Goal: Task Accomplishment & Management: Use online tool/utility

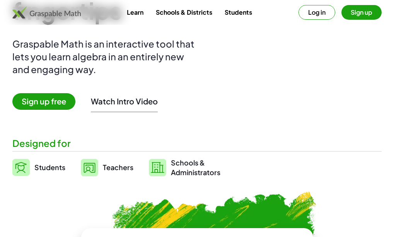
scroll to position [77, 0]
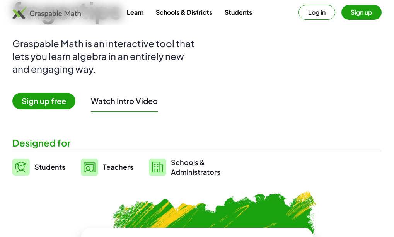
click at [103, 166] on span "Teachers" at bounding box center [118, 166] width 31 height 9
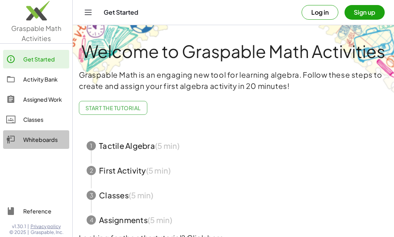
click at [43, 142] on div "Whiteboards" at bounding box center [44, 139] width 43 height 9
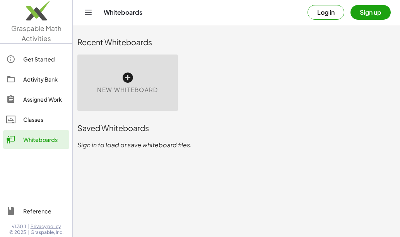
click at [124, 77] on icon at bounding box center [127, 78] width 12 height 12
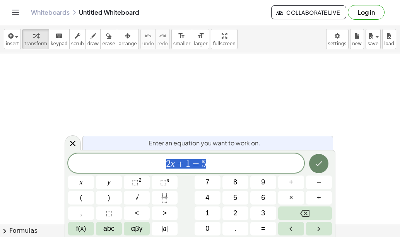
click at [320, 165] on icon "Done" at bounding box center [318, 163] width 9 height 9
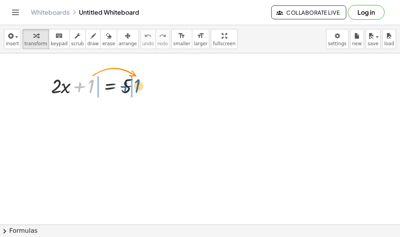
drag, startPoint x: 90, startPoint y: 84, endPoint x: 137, endPoint y: 84, distance: 47.2
click at [137, 84] on div at bounding box center [97, 85] width 101 height 26
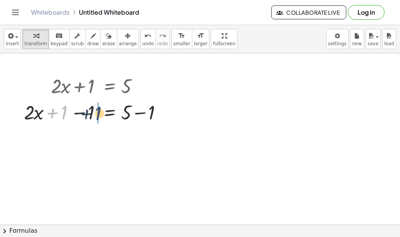
drag, startPoint x: 63, startPoint y: 110, endPoint x: 94, endPoint y: 111, distance: 31.7
click at [97, 111] on div at bounding box center [97, 112] width 155 height 26
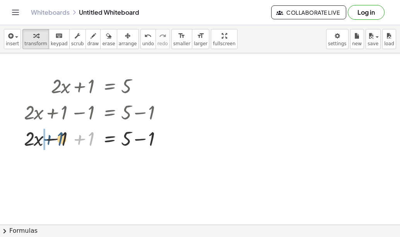
drag, startPoint x: 90, startPoint y: 139, endPoint x: 60, endPoint y: 139, distance: 30.9
click at [60, 139] on div at bounding box center [97, 138] width 155 height 26
click at [143, 112] on div at bounding box center [97, 112] width 155 height 26
click at [132, 114] on div at bounding box center [97, 112] width 155 height 26
click at [165, 111] on div at bounding box center [167, 112] width 9 height 9
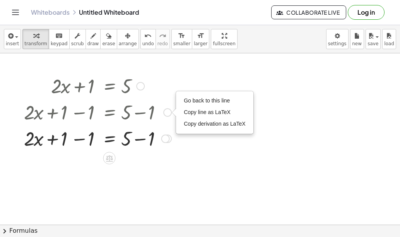
click at [137, 111] on div at bounding box center [97, 112] width 155 height 26
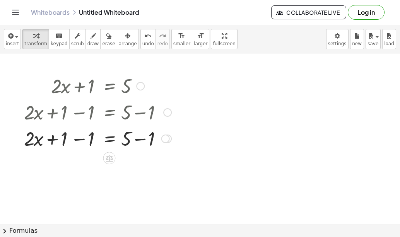
click at [79, 116] on div at bounding box center [97, 112] width 155 height 26
drag, startPoint x: 65, startPoint y: 109, endPoint x: 84, endPoint y: 109, distance: 18.6
click at [84, 109] on div at bounding box center [97, 112] width 155 height 26
drag, startPoint x: 90, startPoint y: 111, endPoint x: 68, endPoint y: 109, distance: 22.2
click at [68, 109] on div at bounding box center [97, 112] width 155 height 26
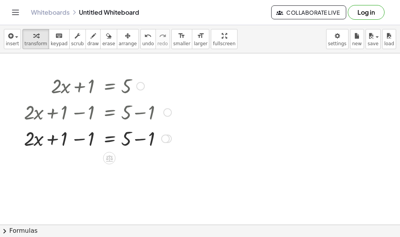
drag, startPoint x: 66, startPoint y: 109, endPoint x: 87, endPoint y: 109, distance: 21.3
click at [101, 109] on div at bounding box center [97, 112] width 155 height 26
drag, startPoint x: 72, startPoint y: 139, endPoint x: 91, endPoint y: 137, distance: 19.0
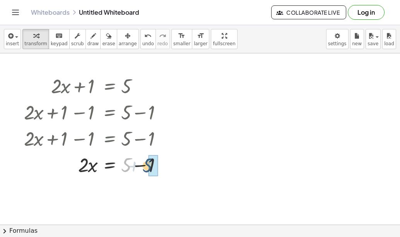
drag, startPoint x: 128, startPoint y: 162, endPoint x: 148, endPoint y: 162, distance: 20.1
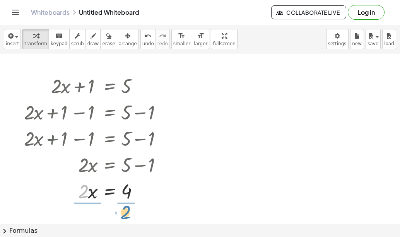
drag, startPoint x: 85, startPoint y: 192, endPoint x: 128, endPoint y: 213, distance: 47.4
drag, startPoint x: 81, startPoint y: 185, endPoint x: 84, endPoint y: 193, distance: 8.3
drag, startPoint x: 129, startPoint y: 184, endPoint x: 126, endPoint y: 202, distance: 17.7
click at [138, 193] on div at bounding box center [138, 191] width 9 height 9
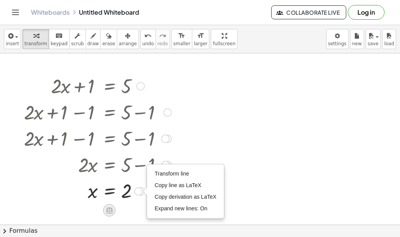
click at [111, 208] on icon at bounding box center [109, 210] width 8 height 8
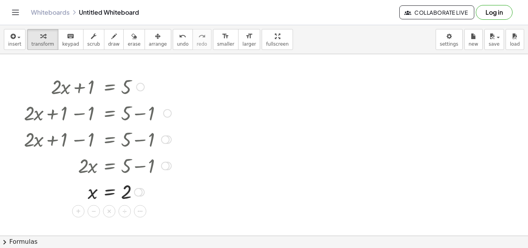
drag, startPoint x: 125, startPoint y: 82, endPoint x: 116, endPoint y: 132, distance: 51.0
click at [109, 87] on div "+ · 2 · x + 1 = 5 + · 2 · x + 1 − 1 = + 5 − 1 Go back to this line Copy line as…" at bounding box center [109, 87] width 0 height 0
drag, startPoint x: 84, startPoint y: 215, endPoint x: 142, endPoint y: 112, distance: 118.8
click at [142, 112] on div "+ · 2 · x + 1 = 5 + · 2 · x + 1 − 1 = + 5 − 1 Go back to this line Copy line as…" at bounding box center [264, 235] width 528 height 363
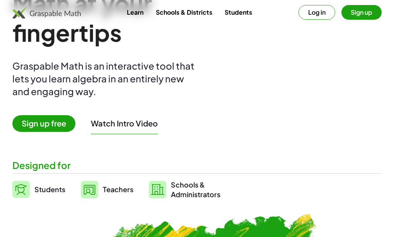
scroll to position [39, 0]
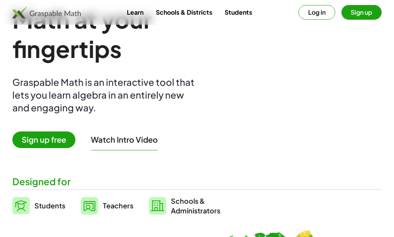
drag, startPoint x: 297, startPoint y: 108, endPoint x: 317, endPoint y: 109, distance: 19.3
drag, startPoint x: 270, startPoint y: 106, endPoint x: 302, endPoint y: 109, distance: 32.2
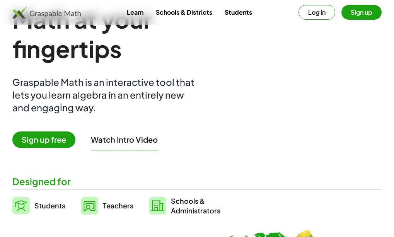
drag, startPoint x: 264, startPoint y: 109, endPoint x: 281, endPoint y: 109, distance: 17.0
drag, startPoint x: 281, startPoint y: 97, endPoint x: 294, endPoint y: 119, distance: 25.3
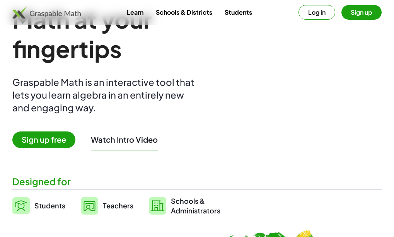
drag, startPoint x: 302, startPoint y: 104, endPoint x: 318, endPoint y: 108, distance: 15.6
drag, startPoint x: 274, startPoint y: 106, endPoint x: 313, endPoint y: 108, distance: 39.1
drag, startPoint x: 279, startPoint y: 120, endPoint x: 313, endPoint y: 121, distance: 34.0
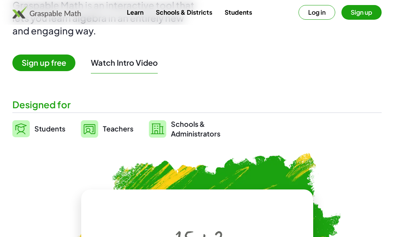
scroll to position [116, 0]
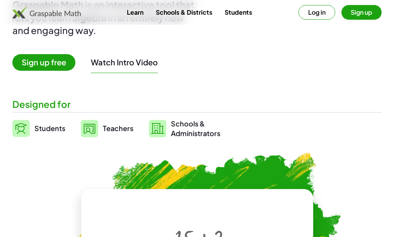
click at [112, 130] on span "Teachers" at bounding box center [118, 128] width 31 height 9
click at [116, 128] on span "Teachers" at bounding box center [118, 128] width 31 height 9
click at [181, 128] on span "Schools & Administrators" at bounding box center [196, 128] width 50 height 19
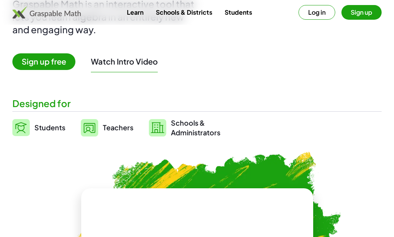
scroll to position [116, 0]
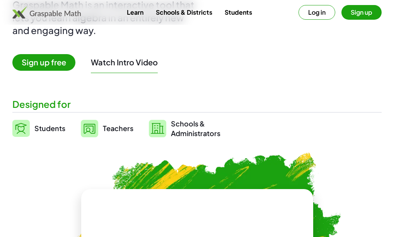
click at [94, 130] on img at bounding box center [89, 128] width 17 height 17
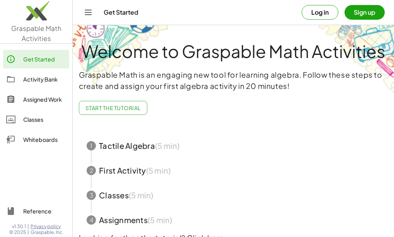
click at [369, 113] on div "Graspable Math is an engaging new tool for learning algebra. Follow these steps…" at bounding box center [233, 95] width 309 height 52
click at [90, 10] on icon "Toggle navigation" at bounding box center [88, 12] width 7 height 5
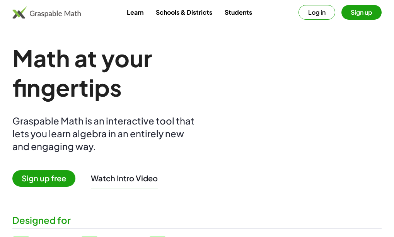
scroll to position [116, 0]
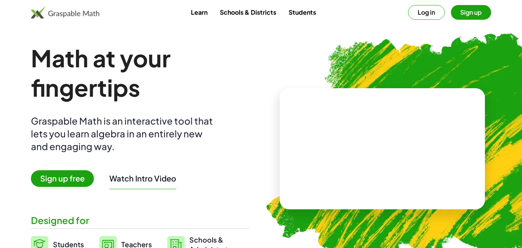
click at [69, 178] on span "Sign up free" at bounding box center [62, 178] width 63 height 17
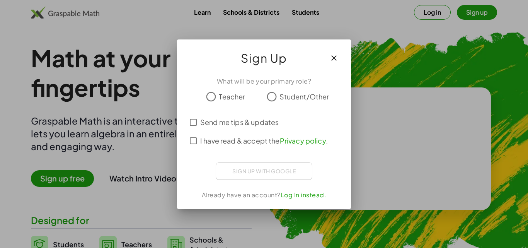
click at [225, 99] on span "Teacher" at bounding box center [232, 96] width 26 height 10
click at [230, 169] on div "Sign up with Google Sign in with Google Sign in with Google. Opens in new tab" at bounding box center [264, 170] width 97 height 17
click at [222, 139] on span "I have read & accept the Privacy policy ." at bounding box center [264, 140] width 128 height 10
click at [220, 126] on span "Send me tips & updates" at bounding box center [239, 122] width 79 height 10
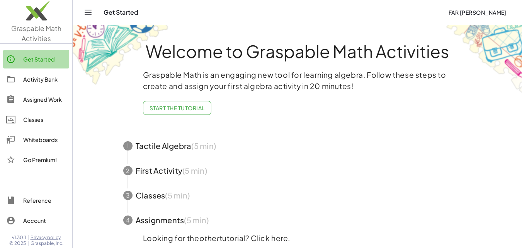
click at [46, 58] on div "Get Started" at bounding box center [44, 59] width 43 height 9
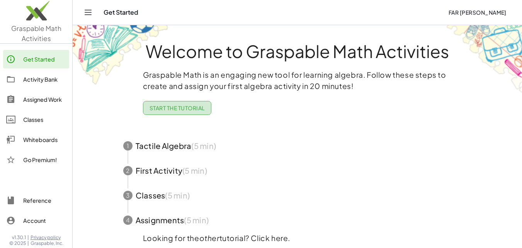
click at [176, 111] on span "Start the Tutorial" at bounding box center [177, 107] width 55 height 7
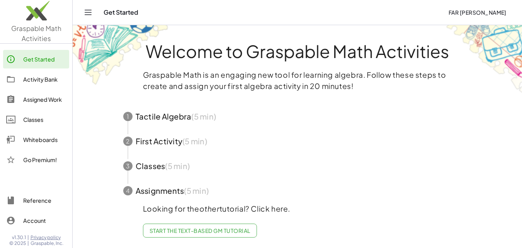
click at [170, 122] on span "button" at bounding box center [297, 116] width 367 height 25
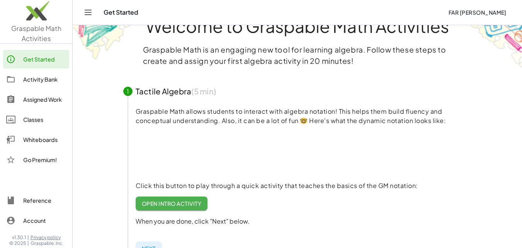
scroll to position [39, 0]
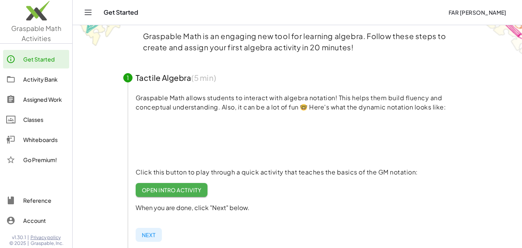
click at [48, 142] on div "Whiteboards" at bounding box center [44, 139] width 43 height 9
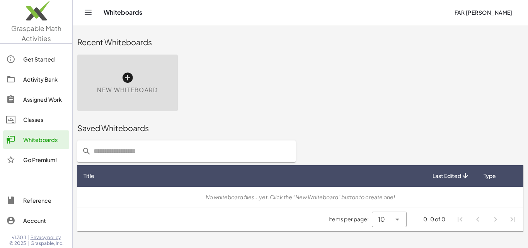
click at [123, 77] on icon at bounding box center [127, 78] width 12 height 12
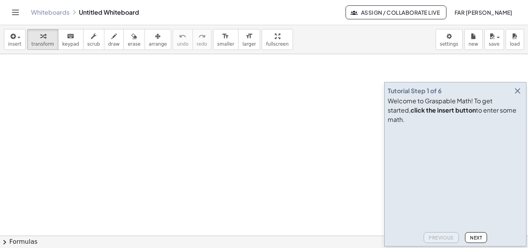
click at [394, 96] on icon "button" at bounding box center [517, 90] width 9 height 9
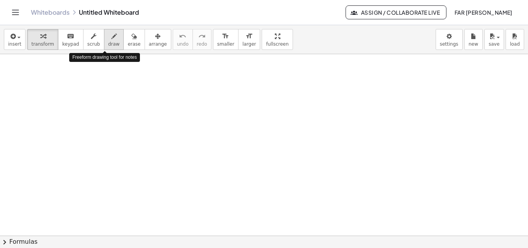
click at [108, 42] on span "draw" at bounding box center [114, 43] width 12 height 5
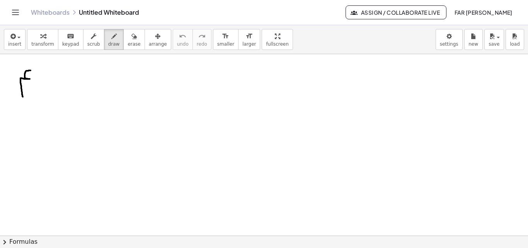
drag, startPoint x: 29, startPoint y: 70, endPoint x: 23, endPoint y: 97, distance: 26.9
click at [23, 97] on div at bounding box center [264, 235] width 528 height 363
drag, startPoint x: 37, startPoint y: 86, endPoint x: 46, endPoint y: 96, distance: 13.1
click at [46, 96] on div at bounding box center [264, 235] width 528 height 363
drag, startPoint x: 50, startPoint y: 91, endPoint x: 61, endPoint y: 91, distance: 11.2
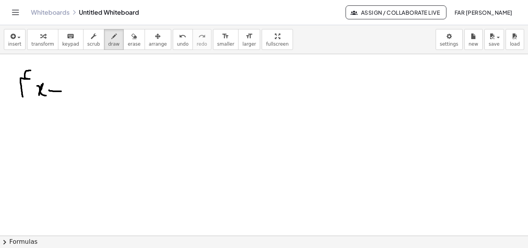
click at [61, 91] on div at bounding box center [264, 235] width 528 height 363
drag, startPoint x: 55, startPoint y: 86, endPoint x: 59, endPoint y: 96, distance: 10.8
click at [56, 100] on div at bounding box center [264, 235] width 528 height 363
click at [77, 80] on div at bounding box center [264, 235] width 528 height 363
click at [9, 41] on span "insert" at bounding box center [14, 43] width 13 height 5
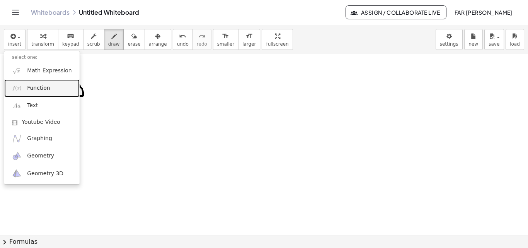
click at [41, 90] on span "Function" at bounding box center [38, 88] width 23 height 8
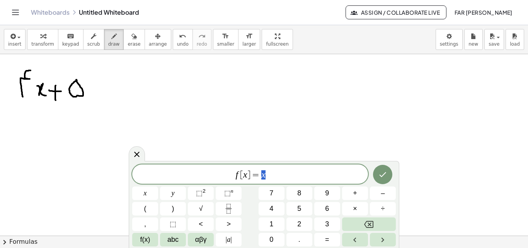
click at [85, 89] on div at bounding box center [264, 235] width 528 height 363
click at [123, 39] on button "erase" at bounding box center [133, 39] width 21 height 21
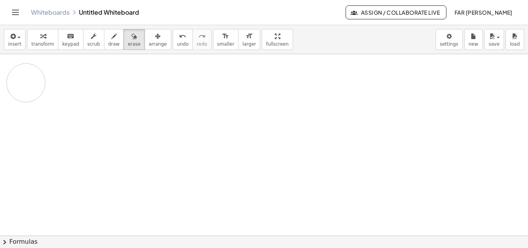
drag, startPoint x: 80, startPoint y: 89, endPoint x: 29, endPoint y: 80, distance: 52.2
click at [29, 79] on div at bounding box center [264, 235] width 528 height 363
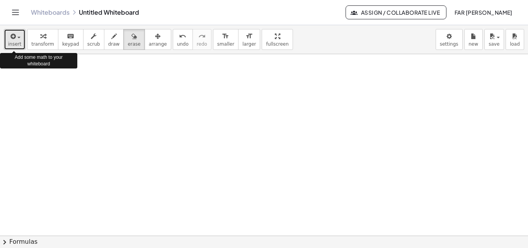
click at [15, 47] on span "insert" at bounding box center [14, 43] width 13 height 5
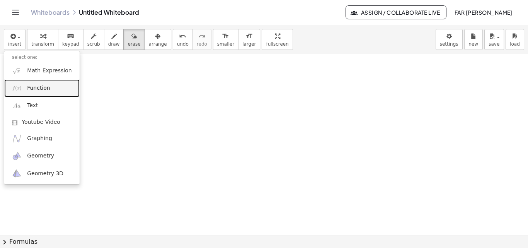
click at [22, 92] on link "Function" at bounding box center [41, 87] width 75 height 17
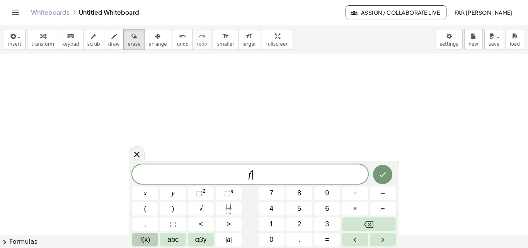
click at [139, 237] on button "f(x)" at bounding box center [145, 240] width 26 height 14
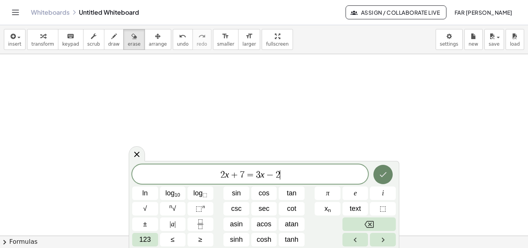
click at [381, 174] on icon "Done" at bounding box center [383, 174] width 9 height 9
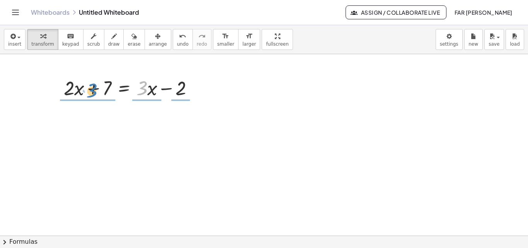
drag, startPoint x: 142, startPoint y: 90, endPoint x: 91, endPoint y: 92, distance: 50.7
click at [91, 92] on div at bounding box center [131, 87] width 143 height 26
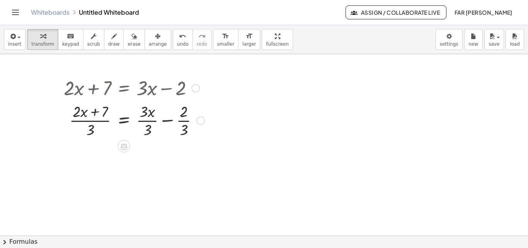
click at [199, 118] on div at bounding box center [200, 120] width 9 height 9
drag, startPoint x: 197, startPoint y: 120, endPoint x: 184, endPoint y: 125, distance: 14.6
click at [184, 125] on div at bounding box center [134, 120] width 149 height 39
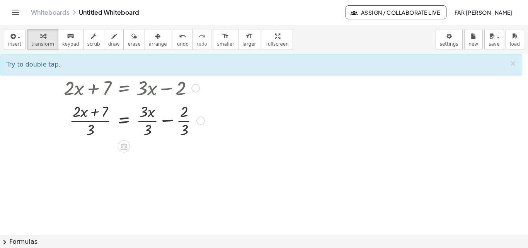
click at [201, 121] on div at bounding box center [200, 120] width 9 height 9
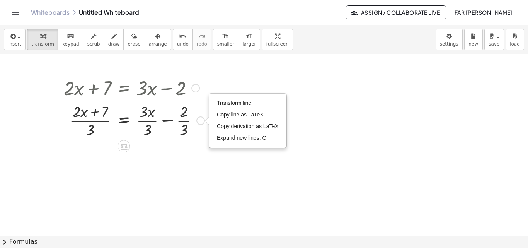
drag, startPoint x: 199, startPoint y: 123, endPoint x: 73, endPoint y: 134, distance: 126.9
click at [73, 134] on div at bounding box center [134, 120] width 149 height 39
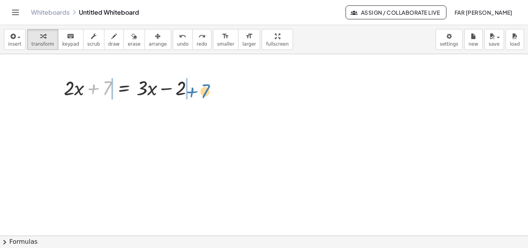
drag, startPoint x: 95, startPoint y: 88, endPoint x: 191, endPoint y: 92, distance: 96.0
click at [193, 91] on div at bounding box center [131, 87] width 143 height 26
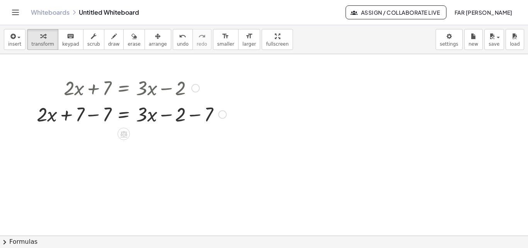
click at [94, 115] on div at bounding box center [132, 114] width 198 height 26
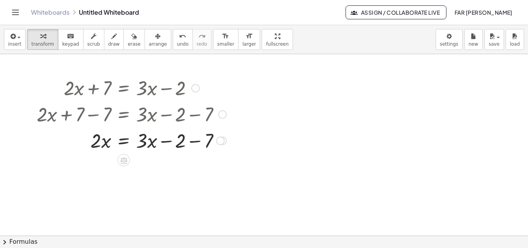
click at [193, 141] on div at bounding box center [132, 140] width 198 height 26
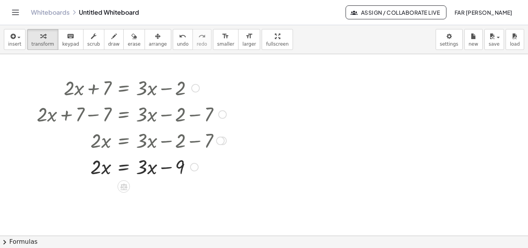
click at [142, 169] on div at bounding box center [132, 166] width 198 height 26
click at [125, 186] on icon at bounding box center [124, 187] width 8 height 8
click at [152, 186] on icon at bounding box center [154, 186] width 7 height 7
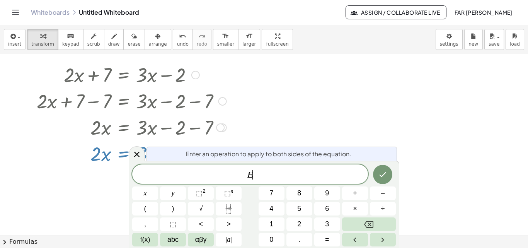
scroll to position [14, 0]
drag, startPoint x: 224, startPoint y: 152, endPoint x: 224, endPoint y: 160, distance: 8.1
click at [224, 160] on div "Enter an operation to apply to both sides of the equation." at bounding box center [272, 154] width 251 height 14
click at [256, 175] on span "E" at bounding box center [250, 174] width 236 height 11
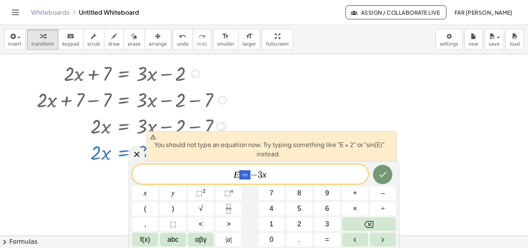
drag, startPoint x: 248, startPoint y: 177, endPoint x: 240, endPoint y: 178, distance: 7.5
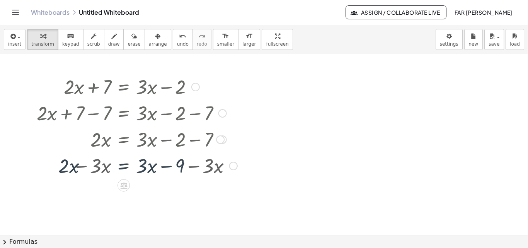
scroll to position [0, 0]
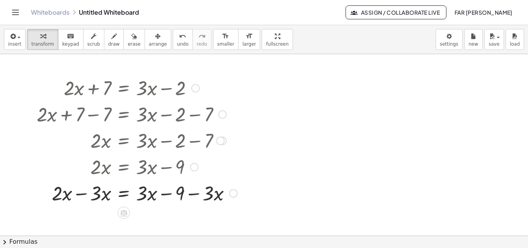
click at [82, 194] on div at bounding box center [137, 192] width 208 height 26
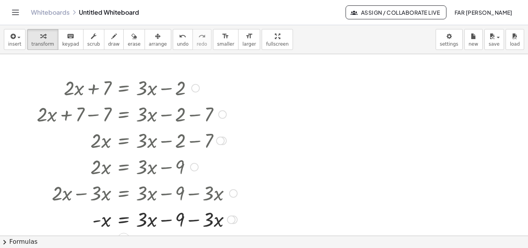
click at [193, 222] on div at bounding box center [137, 219] width 208 height 26
drag, startPoint x: 210, startPoint y: 220, endPoint x: 157, endPoint y: 224, distance: 52.4
click at [167, 221] on div at bounding box center [137, 219] width 208 height 26
click at [96, 220] on div at bounding box center [137, 219] width 208 height 26
click at [140, 221] on div at bounding box center [137, 219] width 208 height 26
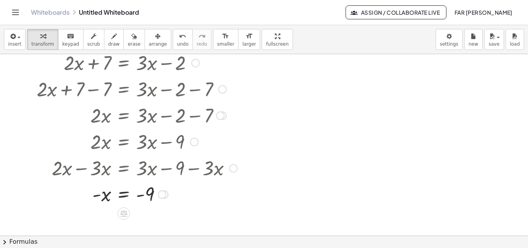
scroll to position [39, 0]
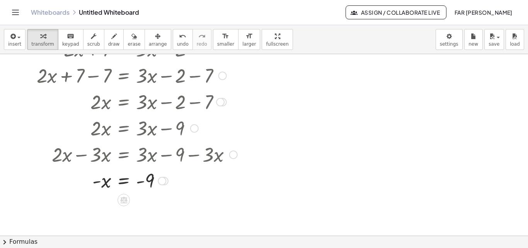
click at [97, 183] on div at bounding box center [137, 180] width 208 height 26
drag, startPoint x: 138, startPoint y: 188, endPoint x: 169, endPoint y: 201, distance: 33.6
click at [172, 201] on div "+ · 2 · x + 7 = + · 3 · x − 2 + · 2 · x + 7 − 7 = + · 3 · x − 2 − 7 + · 2 · x +…" at bounding box center [264, 196] width 528 height 363
click at [106, 184] on div at bounding box center [137, 180] width 208 height 26
click at [103, 189] on div at bounding box center [137, 180] width 208 height 26
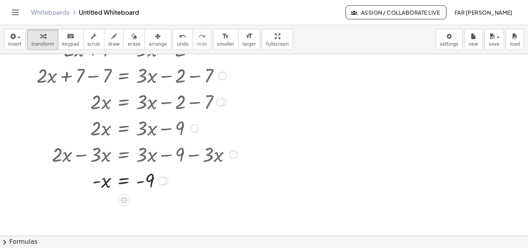
click at [139, 184] on div at bounding box center [137, 180] width 208 height 26
drag, startPoint x: 133, startPoint y: 191, endPoint x: 130, endPoint y: 188, distance: 4.7
click at [135, 189] on div at bounding box center [137, 180] width 208 height 26
click at [98, 181] on div at bounding box center [137, 180] width 208 height 26
click at [97, 182] on div at bounding box center [137, 180] width 208 height 26
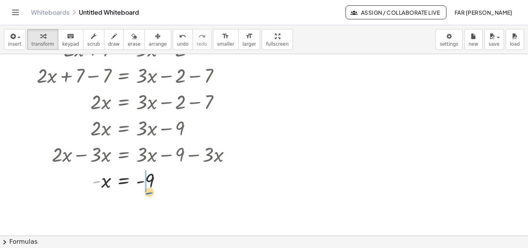
drag, startPoint x: 97, startPoint y: 182, endPoint x: 147, endPoint y: 193, distance: 51.1
drag, startPoint x: 226, startPoint y: 73, endPoint x: 105, endPoint y: 191, distance: 168.7
click at [124, 50] on div "+ · 2 · x + 7 = + · 3 · x − 2 + · 2 · x + 7 − 7 = + · 3 · x − 2 − 7 + · 2 · x +…" at bounding box center [124, 50] width 0 height 0
click at [124, 226] on icon at bounding box center [123, 225] width 7 height 7
click at [149, 227] on div at bounding box center [155, 225] width 12 height 12
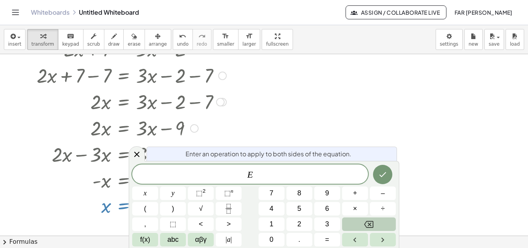
click at [366, 225] on icon "Backspace" at bounding box center [368, 224] width 9 height 9
click at [374, 174] on button "Done" at bounding box center [382, 174] width 19 height 19
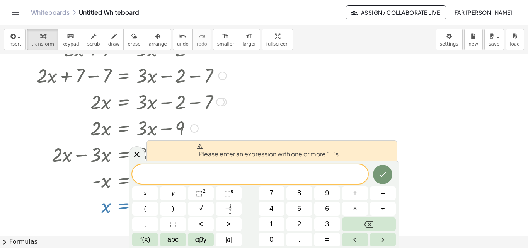
click at [135, 155] on icon at bounding box center [136, 154] width 9 height 9
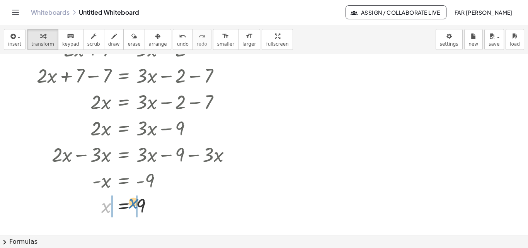
drag, startPoint x: 61, startPoint y: 204, endPoint x: 88, endPoint y: 199, distance: 27.1
click at [88, 199] on div at bounding box center [137, 206] width 208 height 26
drag, startPoint x: 249, startPoint y: 79, endPoint x: 109, endPoint y: 166, distance: 165.0
drag, startPoint x: 109, startPoint y: 166, endPoint x: 102, endPoint y: 155, distance: 12.3
click at [124, 50] on div "+ · 2 · x + 7 = + · 3 · x − 2 + · 2 · x + 7 − 7 = + · 3 · x − 2 − 7 + · 2 · x +…" at bounding box center [124, 50] width 0 height 0
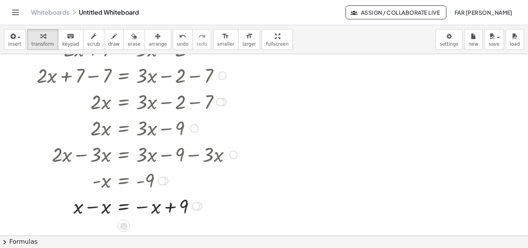
drag, startPoint x: 78, startPoint y: 227, endPoint x: 126, endPoint y: 155, distance: 85.6
click at [126, 155] on div "+ · 2 · x + 7 = + · 3 · x − 2 + · 2 · x + 7 − 7 = + · 3 · x − 2 − 7 + · 2 · x +…" at bounding box center [264, 196] width 528 height 363
click at [126, 155] on div at bounding box center [137, 154] width 208 height 26
drag, startPoint x: 223, startPoint y: 75, endPoint x: 374, endPoint y: 118, distance: 157.2
click at [374, 118] on div at bounding box center [264, 196] width 528 height 363
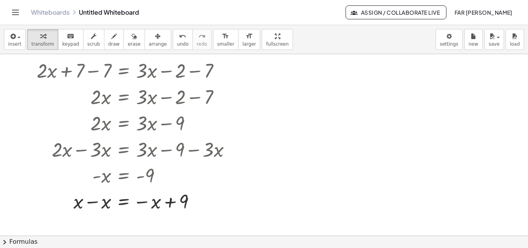
scroll to position [0, 0]
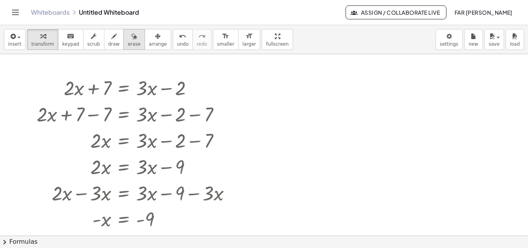
drag, startPoint x: 120, startPoint y: 40, endPoint x: 115, endPoint y: 68, distance: 28.3
click at [131, 41] on icon "button" at bounding box center [133, 36] width 5 height 9
click at [12, 38] on icon "button" at bounding box center [12, 36] width 7 height 9
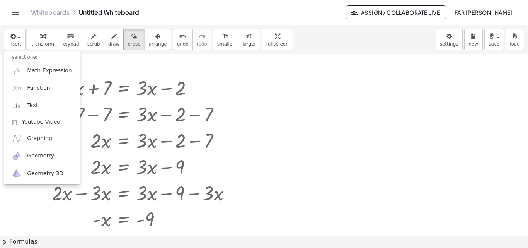
click at [13, 12] on icon "Toggle navigation" at bounding box center [15, 12] width 9 height 9
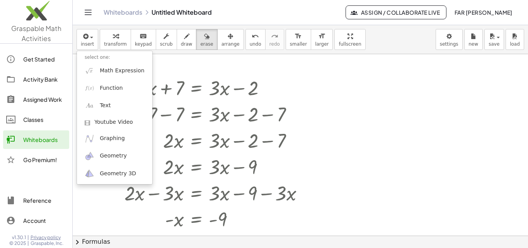
click at [86, 13] on icon "Toggle navigation" at bounding box center [88, 12] width 9 height 9
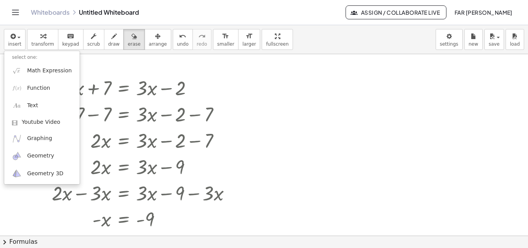
drag, startPoint x: 45, startPoint y: 9, endPoint x: 302, endPoint y: 46, distance: 259.1
click at [45, 9] on link "Whiteboards" at bounding box center [50, 13] width 39 height 8
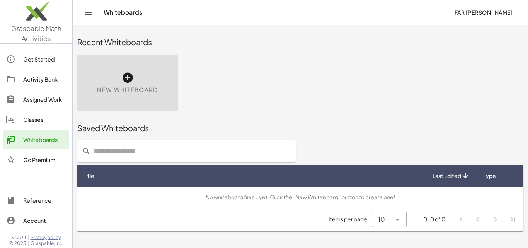
click at [132, 80] on icon at bounding box center [127, 78] width 12 height 12
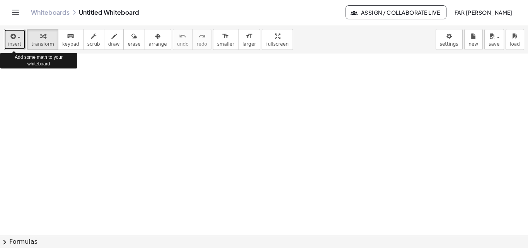
click at [18, 44] on span "insert" at bounding box center [14, 43] width 13 height 5
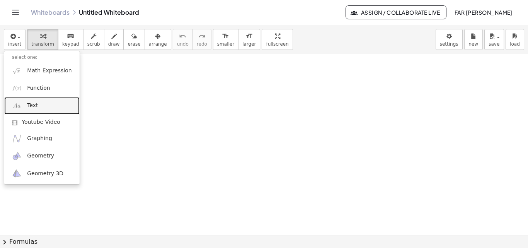
click at [33, 108] on span "Text" at bounding box center [32, 106] width 11 height 8
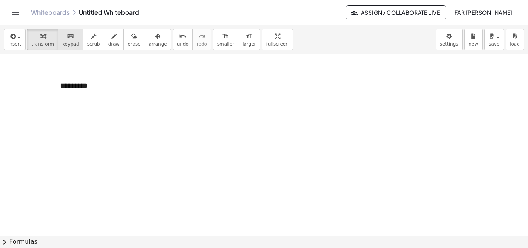
click at [68, 45] on span "keypad" at bounding box center [70, 43] width 17 height 5
drag, startPoint x: 65, startPoint y: 88, endPoint x: 75, endPoint y: 102, distance: 17.6
click at [65, 88] on div "*********" at bounding box center [110, 91] width 116 height 38
click at [87, 139] on div at bounding box center [264, 235] width 528 height 363
click at [65, 85] on div "*********" at bounding box center [110, 91] width 116 height 38
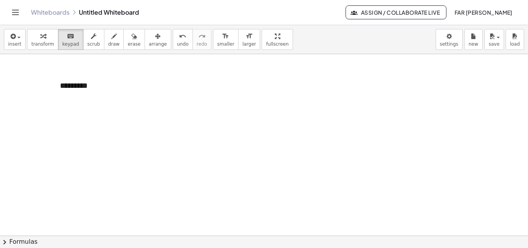
click at [65, 134] on div at bounding box center [264, 235] width 528 height 363
click at [273, 143] on div at bounding box center [264, 235] width 528 height 363
click at [394, 79] on div at bounding box center [264, 235] width 528 height 363
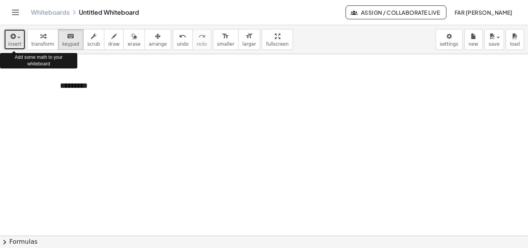
click at [12, 39] on icon "button" at bounding box center [12, 36] width 7 height 9
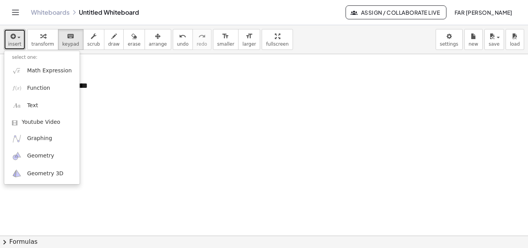
click at [135, 208] on div at bounding box center [264, 235] width 528 height 363
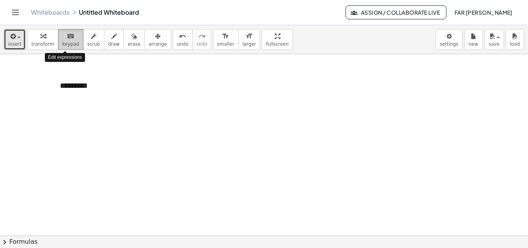
click at [67, 39] on icon "keyboard" at bounding box center [70, 36] width 7 height 9
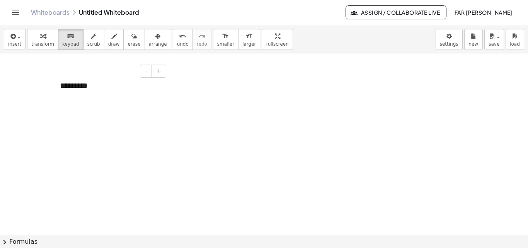
drag, startPoint x: 67, startPoint y: 87, endPoint x: 72, endPoint y: 89, distance: 5.6
click at [71, 89] on div "*********" at bounding box center [110, 91] width 116 height 38
click at [79, 86] on div "*********" at bounding box center [110, 91] width 116 height 38
drag, startPoint x: 105, startPoint y: 87, endPoint x: 43, endPoint y: 89, distance: 62.3
click at [43, 89] on div "- + *********" at bounding box center [264, 235] width 528 height 363
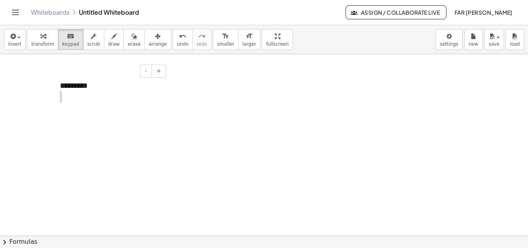
drag, startPoint x: 53, startPoint y: 89, endPoint x: 62, endPoint y: 87, distance: 9.6
click at [62, 88] on div "- + *********" at bounding box center [264, 235] width 528 height 363
click at [62, 87] on div "*********" at bounding box center [110, 91] width 116 height 38
drag, startPoint x: 62, startPoint y: 86, endPoint x: 93, endPoint y: 86, distance: 31.3
click at [93, 86] on div "*********" at bounding box center [110, 91] width 116 height 38
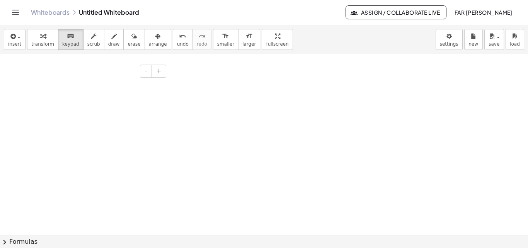
click at [120, 73] on div "- +" at bounding box center [108, 71] width 116 height 13
click at [10, 42] on span "insert" at bounding box center [14, 43] width 13 height 5
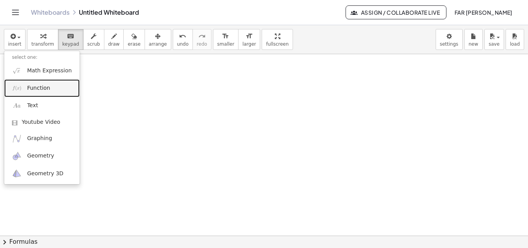
click at [27, 88] on link "Function" at bounding box center [41, 87] width 75 height 17
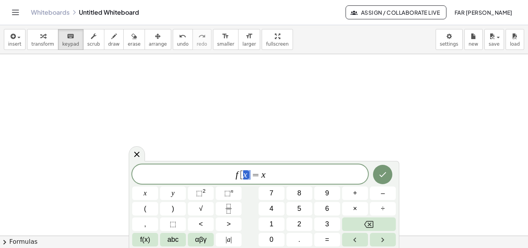
drag, startPoint x: 250, startPoint y: 174, endPoint x: 244, endPoint y: 175, distance: 5.8
click at [244, 175] on span "f [ x ] = x" at bounding box center [250, 174] width 236 height 11
click at [265, 176] on span "f [ x ] = x" at bounding box center [250, 174] width 236 height 11
drag, startPoint x: 268, startPoint y: 174, endPoint x: 215, endPoint y: 176, distance: 53.4
click at [215, 176] on span "f [ x ] = x" at bounding box center [250, 174] width 236 height 11
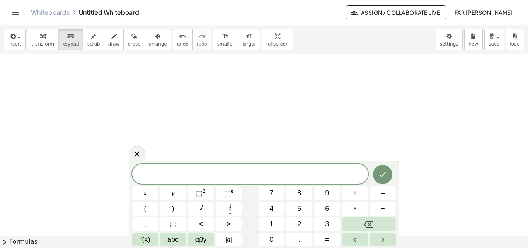
click at [222, 169] on div at bounding box center [250, 174] width 236 height 20
click at [388, 172] on button "Done" at bounding box center [382, 174] width 19 height 19
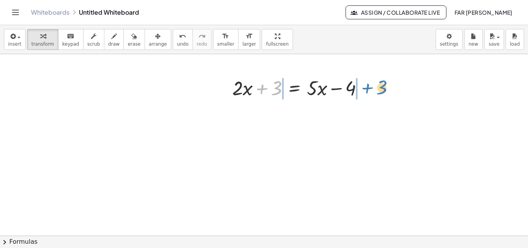
drag, startPoint x: 260, startPoint y: 89, endPoint x: 364, endPoint y: 87, distance: 103.3
click at [364, 87] on div at bounding box center [301, 87] width 145 height 26
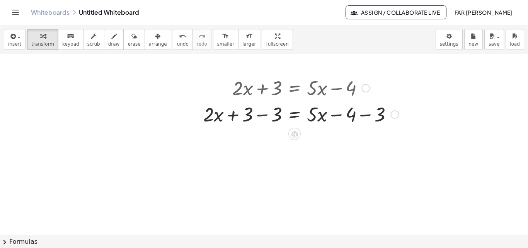
click at [262, 115] on div at bounding box center [301, 114] width 203 height 26
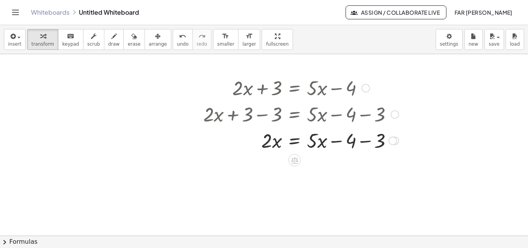
click at [362, 141] on div at bounding box center [301, 140] width 203 height 26
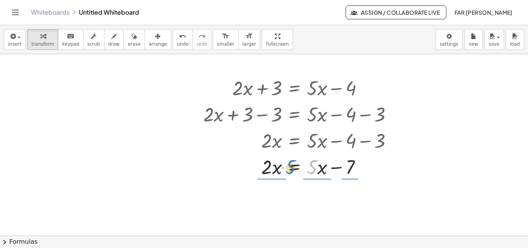
drag, startPoint x: 313, startPoint y: 166, endPoint x: 292, endPoint y: 166, distance: 21.7
click at [292, 166] on div at bounding box center [301, 166] width 203 height 26
drag, startPoint x: 373, startPoint y: 200, endPoint x: 372, endPoint y: 168, distance: 32.5
click at [372, 168] on div at bounding box center [370, 170] width 9 height 9
click at [294, 184] on icon at bounding box center [294, 186] width 7 height 7
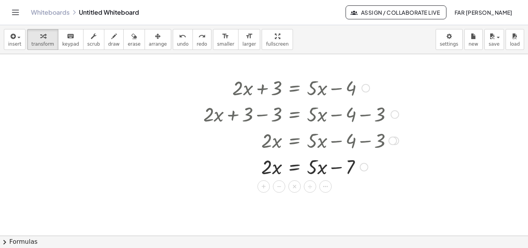
click at [323, 186] on icon at bounding box center [325, 186] width 7 height 7
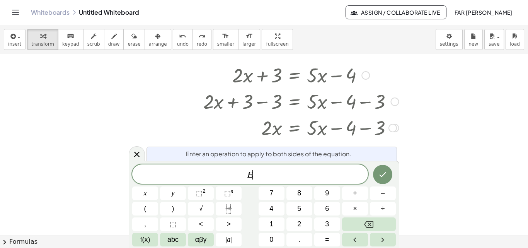
scroll to position [14, 0]
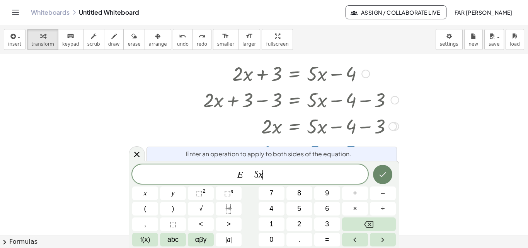
click at [386, 176] on icon "Done" at bounding box center [382, 174] width 9 height 9
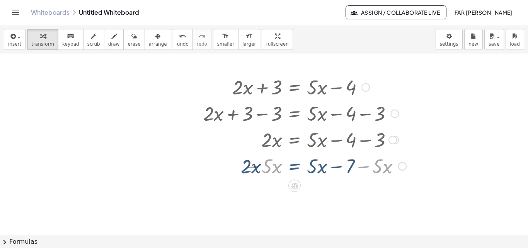
scroll to position [0, 0]
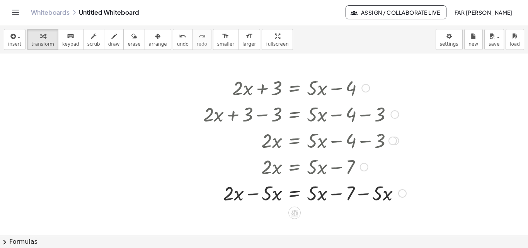
click at [254, 195] on div at bounding box center [305, 192] width 211 height 26
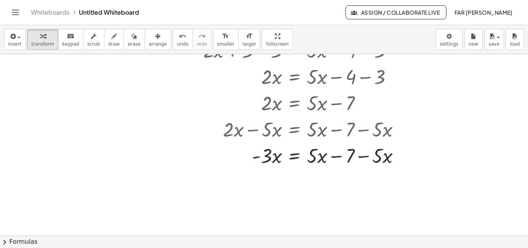
scroll to position [77, 0]
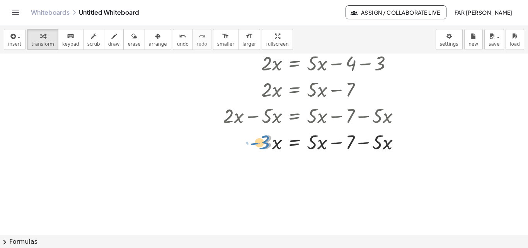
click at [264, 142] on div at bounding box center [305, 141] width 211 height 26
click at [252, 116] on div at bounding box center [291, 115] width 240 height 26
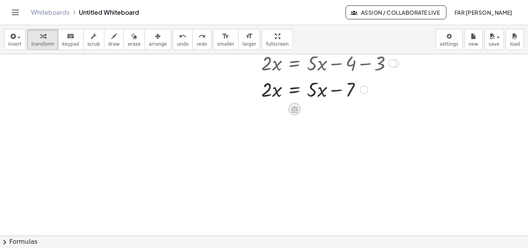
click at [295, 105] on icon at bounding box center [295, 109] width 8 height 8
click at [394, 85] on div at bounding box center [264, 158] width 528 height 363
click at [270, 92] on div at bounding box center [301, 89] width 203 height 26
drag, startPoint x: 297, startPoint y: 108, endPoint x: 295, endPoint y: 93, distance: 14.8
click at [295, 90] on div "· 2 · x = + · 5 · x − 7" at bounding box center [295, 90] width 0 height 0
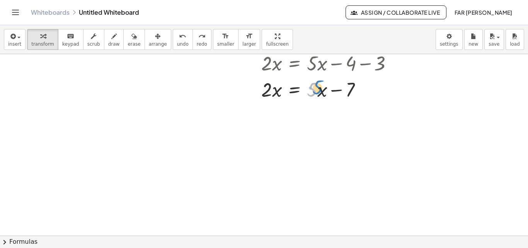
drag, startPoint x: 315, startPoint y: 94, endPoint x: 320, endPoint y: 94, distance: 5.0
click at [320, 92] on div at bounding box center [301, 89] width 203 height 26
click at [296, 107] on icon at bounding box center [294, 109] width 7 height 7
click at [329, 111] on icon at bounding box center [325, 109] width 7 height 7
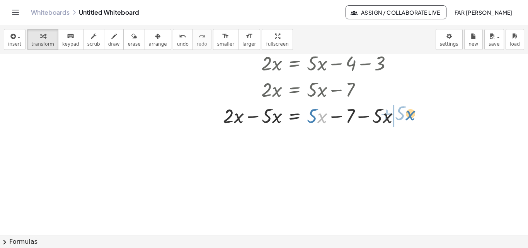
drag, startPoint x: 322, startPoint y: 118, endPoint x: 410, endPoint y: 116, distance: 87.8
click at [394, 116] on div at bounding box center [305, 115] width 211 height 26
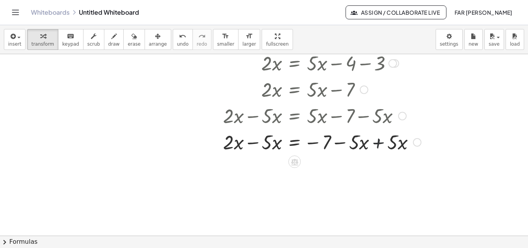
click at [378, 143] on div at bounding box center [312, 141] width 225 height 26
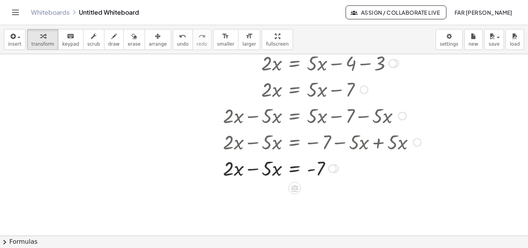
click at [254, 169] on div at bounding box center [312, 168] width 225 height 26
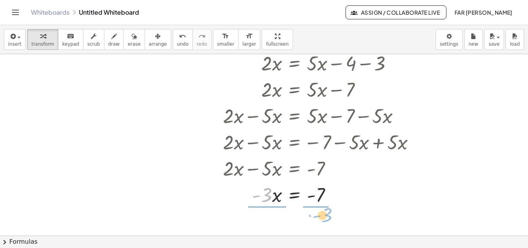
drag, startPoint x: 269, startPoint y: 196, endPoint x: 329, endPoint y: 217, distance: 63.6
click at [329, 217] on div "- + + · 2 · x + 3 = + · 5 · x − 4 + · 2 · x + 3 − 3 = + · 5 · x − 4 − 3 + · 2 ·…" at bounding box center [264, 158] width 528 height 363
drag, startPoint x: 267, startPoint y: 184, endPoint x: 268, endPoint y: 191, distance: 7.0
click at [268, 188] on div at bounding box center [312, 194] width 225 height 39
drag, startPoint x: 271, startPoint y: 208, endPoint x: 270, endPoint y: 203, distance: 5.7
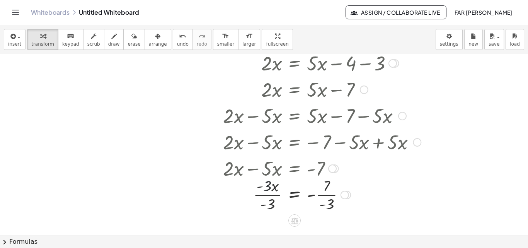
click at [271, 208] on div at bounding box center [312, 194] width 225 height 39
drag, startPoint x: 310, startPoint y: 196, endPoint x: 316, endPoint y: 199, distance: 7.0
click at [312, 198] on div at bounding box center [312, 194] width 225 height 39
click at [327, 184] on div at bounding box center [312, 194] width 225 height 39
drag, startPoint x: 312, startPoint y: 195, endPoint x: 315, endPoint y: 198, distance: 4.1
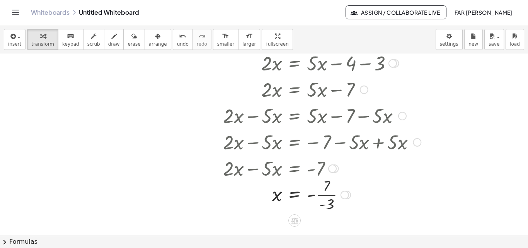
click at [314, 197] on div at bounding box center [312, 194] width 225 height 39
click at [324, 206] on div at bounding box center [312, 194] width 225 height 39
drag, startPoint x: 322, startPoint y: 204, endPoint x: 316, endPoint y: 197, distance: 9.4
click at [316, 197] on div at bounding box center [312, 194] width 225 height 39
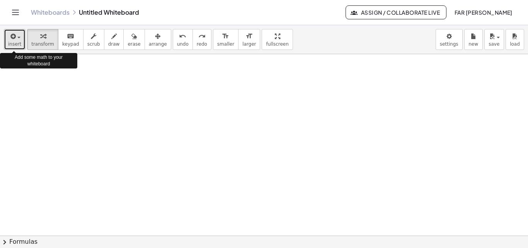
click at [17, 39] on div "button" at bounding box center [14, 35] width 13 height 9
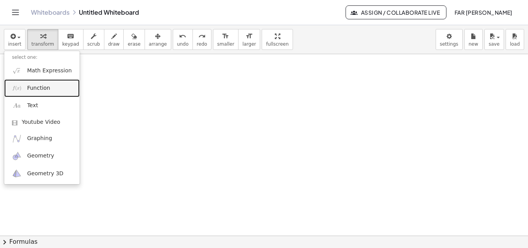
click at [37, 89] on span "Function" at bounding box center [38, 88] width 23 height 8
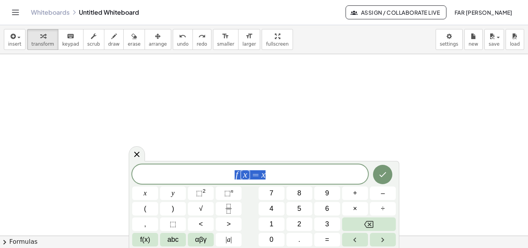
drag, startPoint x: 269, startPoint y: 171, endPoint x: 198, endPoint y: 177, distance: 70.6
click at [198, 177] on span "f [ x ] = x" at bounding box center [250, 174] width 236 height 11
click at [383, 176] on icon "Done" at bounding box center [382, 174] width 9 height 9
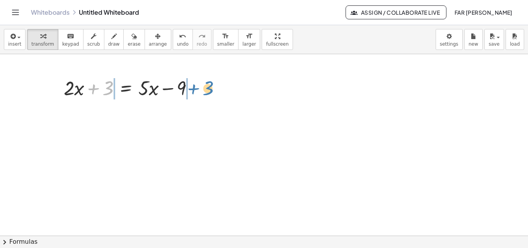
drag, startPoint x: 91, startPoint y: 89, endPoint x: 191, endPoint y: 89, distance: 100.2
click at [191, 89] on div at bounding box center [132, 87] width 144 height 26
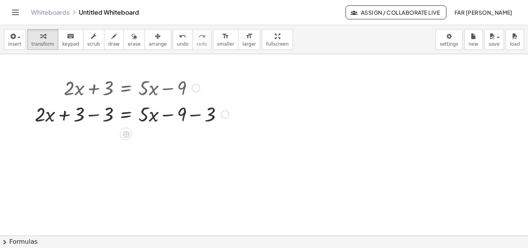
click at [94, 116] on div at bounding box center [132, 114] width 202 height 26
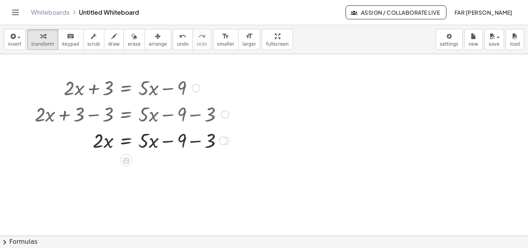
click at [196, 143] on div at bounding box center [132, 140] width 202 height 26
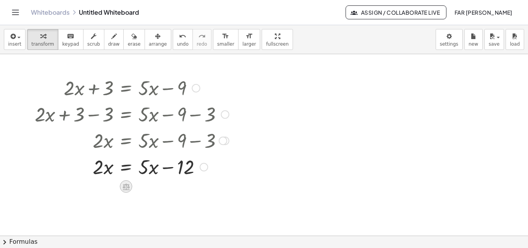
click at [126, 186] on icon at bounding box center [126, 186] width 7 height 7
click at [154, 186] on icon at bounding box center [157, 186] width 7 height 7
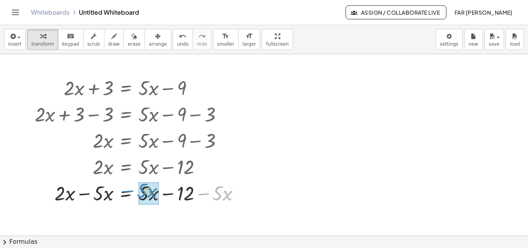
drag, startPoint x: 205, startPoint y: 194, endPoint x: 129, endPoint y: 191, distance: 75.5
click at [129, 191] on div at bounding box center [140, 192] width 219 height 26
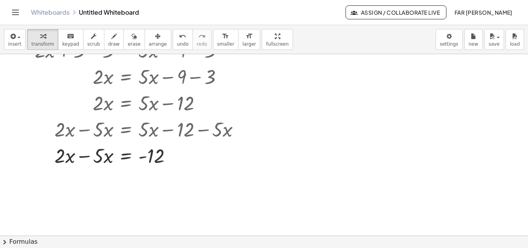
scroll to position [155, 0]
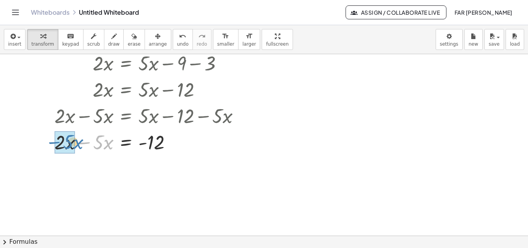
drag, startPoint x: 85, startPoint y: 143, endPoint x: 55, endPoint y: 142, distance: 30.6
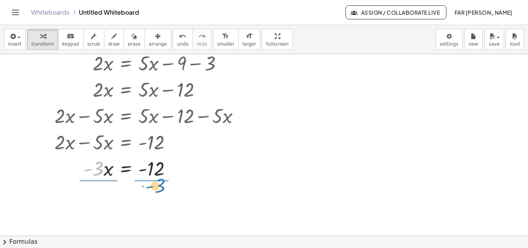
drag, startPoint x: 99, startPoint y: 168, endPoint x: 159, endPoint y: 186, distance: 62.4
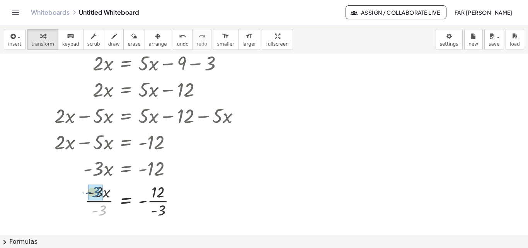
drag, startPoint x: 102, startPoint y: 208, endPoint x: 104, endPoint y: 203, distance: 5.7
drag, startPoint x: 150, startPoint y: 209, endPoint x: 139, endPoint y: 200, distance: 13.8
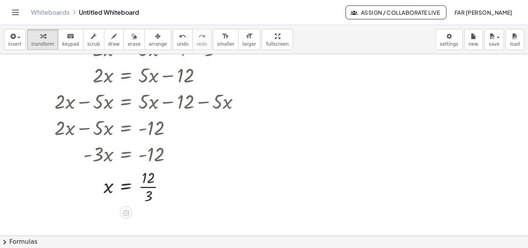
scroll to position [181, 0]
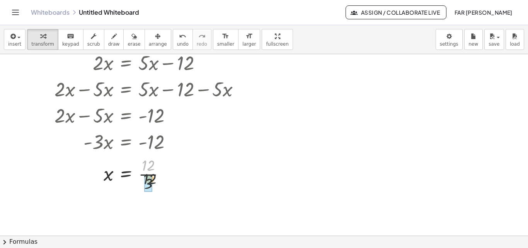
drag, startPoint x: 150, startPoint y: 169, endPoint x: 151, endPoint y: 184, distance: 15.2
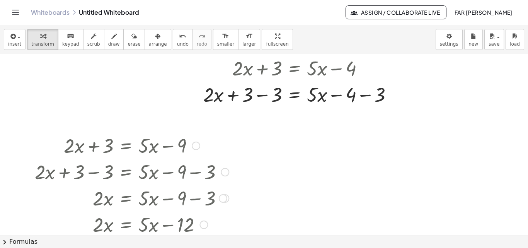
scroll to position [39, 0]
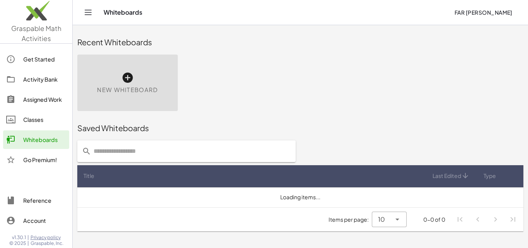
click at [132, 75] on icon at bounding box center [127, 78] width 12 height 12
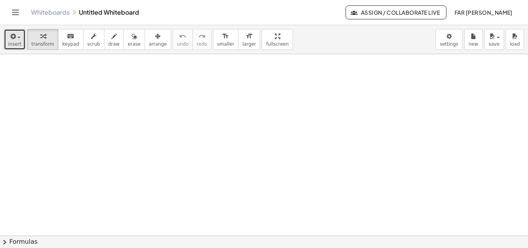
click at [17, 43] on span "insert" at bounding box center [14, 43] width 13 height 5
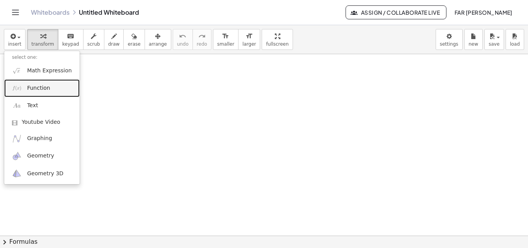
click at [26, 87] on link "Function" at bounding box center [41, 87] width 75 height 17
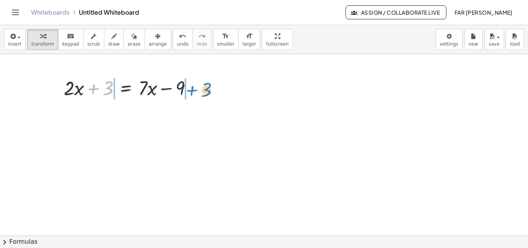
drag, startPoint x: 109, startPoint y: 93, endPoint x: 208, endPoint y: 94, distance: 98.2
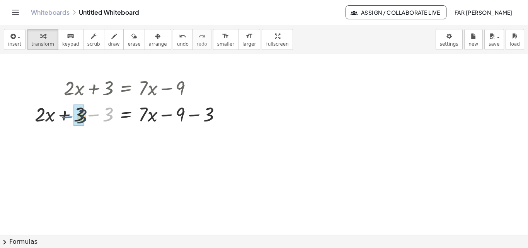
drag, startPoint x: 93, startPoint y: 115, endPoint x: 67, endPoint y: 117, distance: 26.8
click at [67, 117] on div at bounding box center [131, 114] width 201 height 26
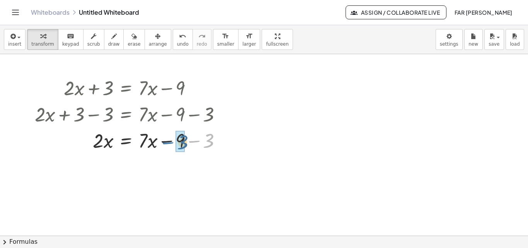
drag, startPoint x: 193, startPoint y: 142, endPoint x: 167, endPoint y: 143, distance: 26.3
click at [167, 143] on div at bounding box center [131, 140] width 201 height 26
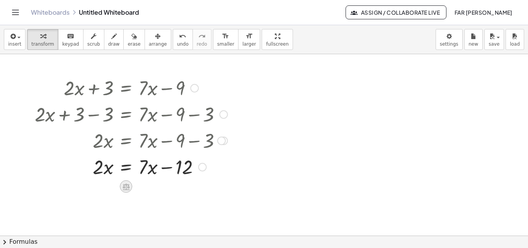
click at [125, 186] on icon at bounding box center [126, 187] width 8 height 8
click at [159, 186] on icon at bounding box center [157, 186] width 5 height 1
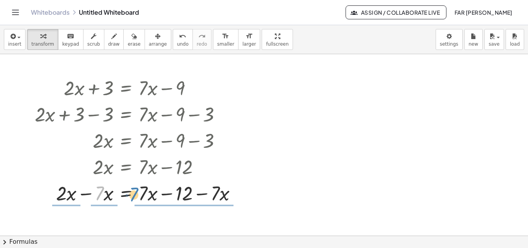
drag, startPoint x: 100, startPoint y: 192, endPoint x: 134, endPoint y: 193, distance: 34.4
click at [134, 193] on div at bounding box center [139, 192] width 216 height 26
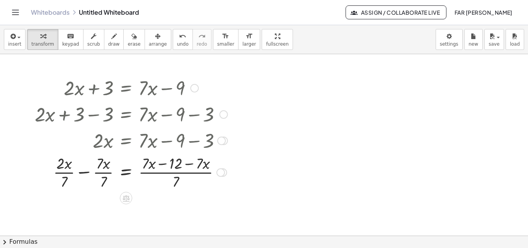
drag, startPoint x: 224, startPoint y: 192, endPoint x: 225, endPoint y: 167, distance: 24.8
click at [126, 172] on div "· 2 · x = + · 7 · x − 12 + − · x − · 7 · x · 7 · 7 · 7 · ( ) · 7" at bounding box center [126, 172] width 0 height 0
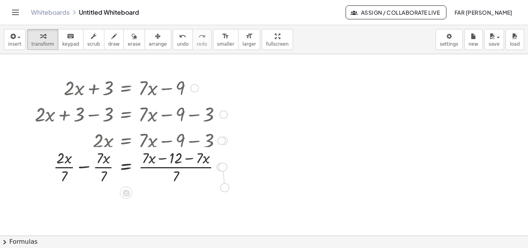
drag, startPoint x: 220, startPoint y: 166, endPoint x: 224, endPoint y: 189, distance: 23.4
click at [224, 189] on div "+ · 2 · x + 3 = + · 7 · x − 9 + · 2 · x + 3 − 3 = + · 7 · x − 9 − 3 + · 2 · x +…" at bounding box center [264, 235] width 528 height 363
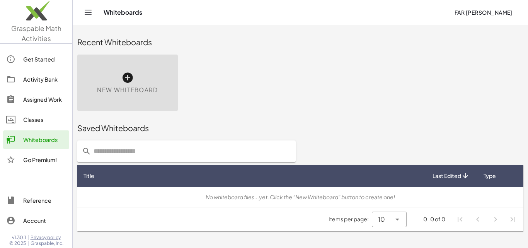
click at [389, 233] on div "Saved Whiteboards Title Last Edited Type No whiteboard files...yet. Click the "…" at bounding box center [301, 176] width 456 height 120
click at [129, 77] on icon at bounding box center [127, 78] width 12 height 12
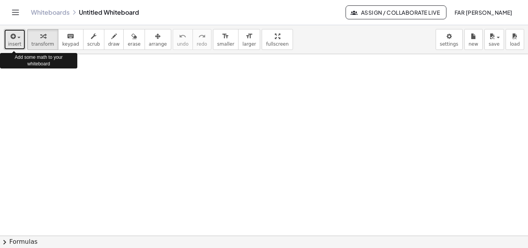
click at [10, 44] on span "insert" at bounding box center [14, 43] width 13 height 5
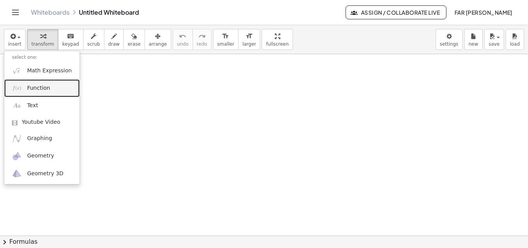
click at [37, 88] on span "Function" at bounding box center [38, 88] width 23 height 8
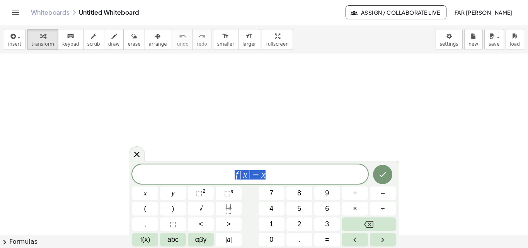
drag, startPoint x: 283, startPoint y: 177, endPoint x: 213, endPoint y: 184, distance: 69.5
click at [213, 184] on div "****** f [ x ] = x x y ⬚ 2 ⬚ n 7 8 9 + – ( ) √ 4 5 6 × ÷ , ⬚ < > 1 2 3 f(x) abc…" at bounding box center [264, 205] width 264 height 82
click at [377, 176] on button "Done" at bounding box center [382, 174] width 19 height 19
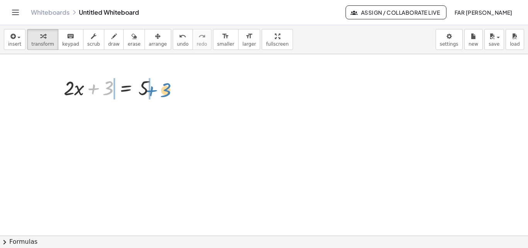
drag, startPoint x: 93, startPoint y: 89, endPoint x: 151, endPoint y: 90, distance: 58.0
click at [151, 90] on div at bounding box center [113, 87] width 106 height 26
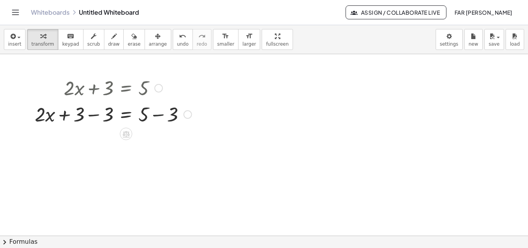
click at [158, 115] on div at bounding box center [113, 114] width 165 height 26
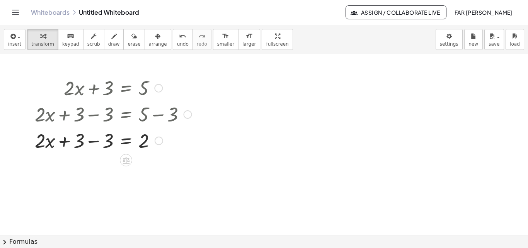
click at [96, 140] on div at bounding box center [113, 140] width 165 height 26
click at [108, 143] on div at bounding box center [113, 140] width 165 height 26
drag, startPoint x: 99, startPoint y: 147, endPoint x: 145, endPoint y: 161, distance: 48.9
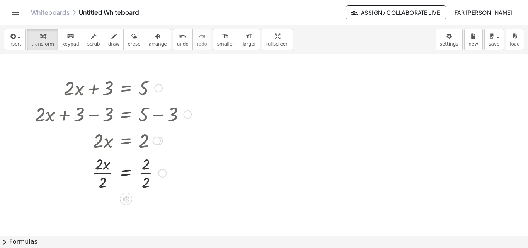
drag, startPoint x: 104, startPoint y: 185, endPoint x: 102, endPoint y: 172, distance: 13.7
click at [104, 183] on div at bounding box center [113, 172] width 165 height 39
drag, startPoint x: 148, startPoint y: 179, endPoint x: 147, endPoint y: 172, distance: 7.1
click at [147, 175] on div at bounding box center [113, 172] width 165 height 39
click at [62, 180] on div at bounding box center [113, 173] width 165 height 26
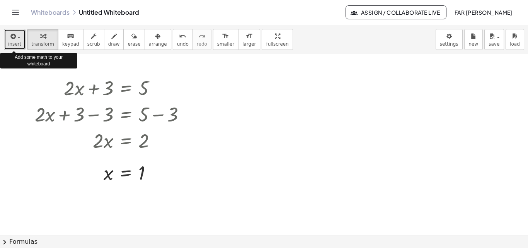
click at [17, 37] on span "button" at bounding box center [18, 38] width 3 height 2
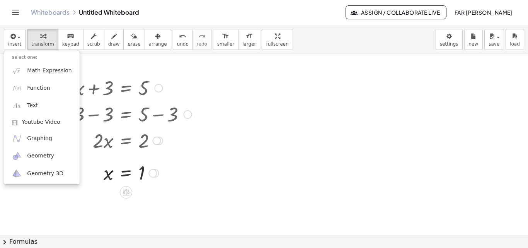
click at [141, 79] on div at bounding box center [113, 87] width 165 height 26
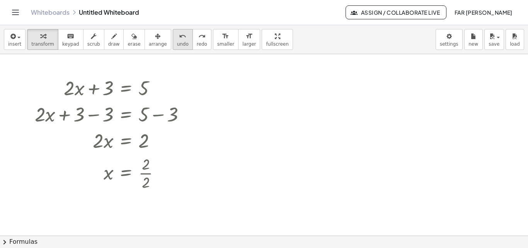
click at [177, 38] on div "undo" at bounding box center [183, 35] width 12 height 9
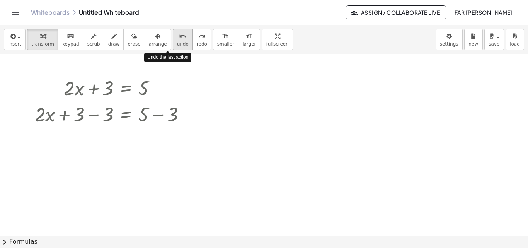
click at [177, 38] on div "undo" at bounding box center [183, 35] width 12 height 9
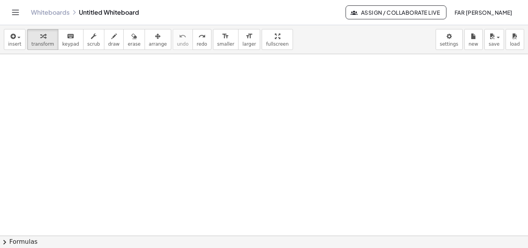
click at [118, 115] on div at bounding box center [264, 235] width 528 height 363
click at [14, 42] on span "insert" at bounding box center [14, 43] width 13 height 5
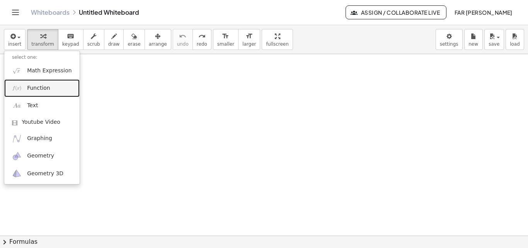
click at [21, 91] on img at bounding box center [17, 88] width 10 height 10
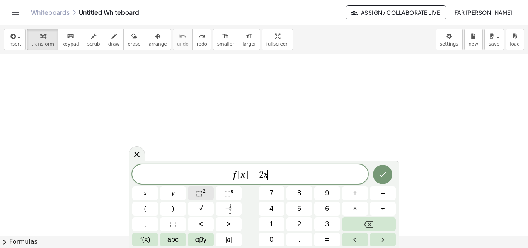
click at [212, 192] on button "⬚ 2" at bounding box center [201, 193] width 26 height 14
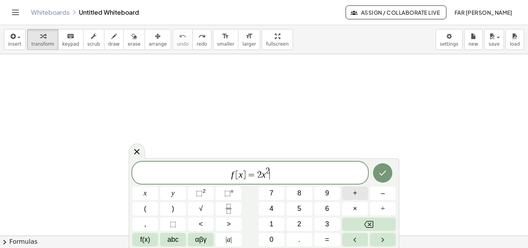
click at [352, 194] on button "+" at bounding box center [355, 193] width 26 height 14
click at [386, 170] on icon "Done" at bounding box center [382, 172] width 9 height 9
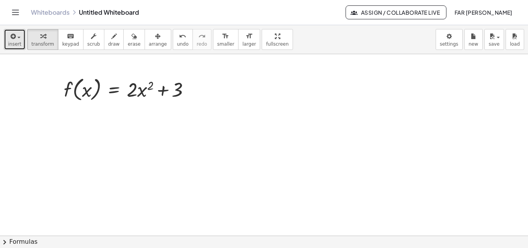
click at [19, 43] on span "insert" at bounding box center [14, 43] width 13 height 5
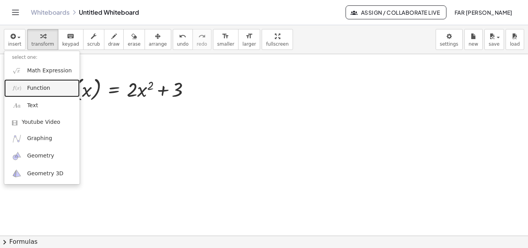
click at [25, 94] on link "Function" at bounding box center [41, 87] width 75 height 17
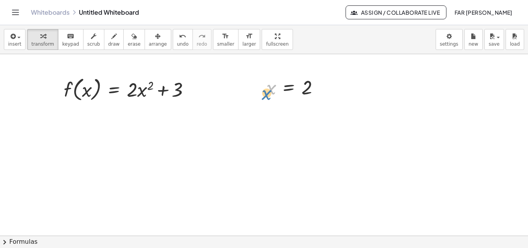
click at [273, 89] on div at bounding box center [296, 87] width 67 height 26
drag, startPoint x: 309, startPoint y: 84, endPoint x: 315, endPoint y: 79, distance: 8.0
click at [315, 80] on div at bounding box center [296, 87] width 67 height 26
drag, startPoint x: 317, startPoint y: 90, endPoint x: 84, endPoint y: 93, distance: 233.6
click at [84, 93] on div "f ( , x ) = + · 2 · x 2 + 3 x = 2" at bounding box center [264, 235] width 528 height 363
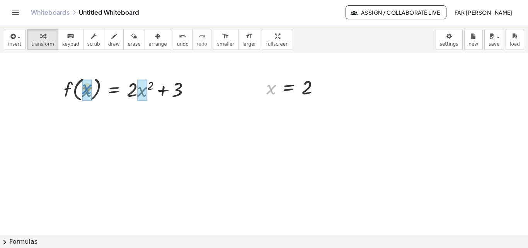
drag, startPoint x: 270, startPoint y: 90, endPoint x: 85, endPoint y: 90, distance: 184.5
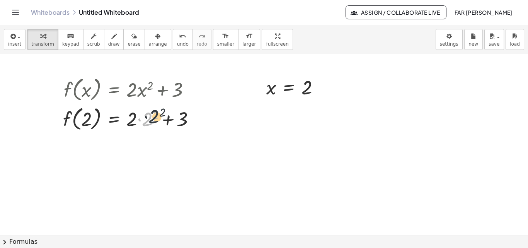
drag, startPoint x: 154, startPoint y: 119, endPoint x: 157, endPoint y: 116, distance: 4.4
click at [158, 116] on div at bounding box center [132, 118] width 146 height 29
drag, startPoint x: 157, startPoint y: 114, endPoint x: 150, endPoint y: 115, distance: 7.4
click at [156, 114] on div at bounding box center [132, 118] width 146 height 29
click at [151, 116] on div at bounding box center [129, 118] width 141 height 29
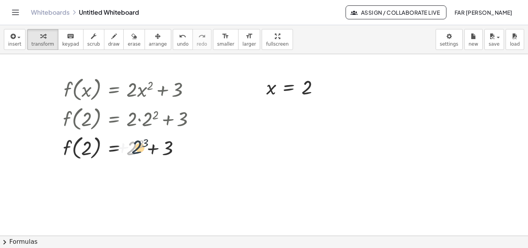
drag, startPoint x: 135, startPoint y: 147, endPoint x: 140, endPoint y: 146, distance: 5.2
click at [140, 146] on div at bounding box center [132, 147] width 146 height 29
drag, startPoint x: 140, startPoint y: 144, endPoint x: 130, endPoint y: 150, distance: 12.1
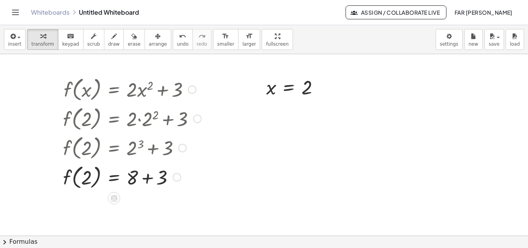
click at [148, 179] on div at bounding box center [132, 176] width 146 height 29
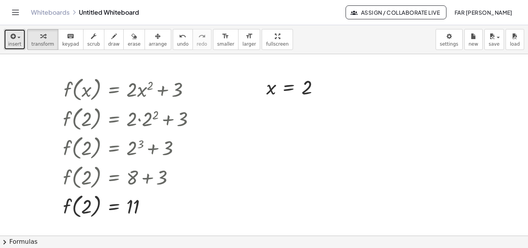
click at [19, 38] on div "button" at bounding box center [14, 35] width 13 height 9
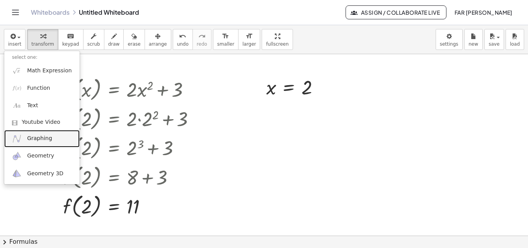
click at [38, 140] on span "Graphing" at bounding box center [39, 139] width 25 height 8
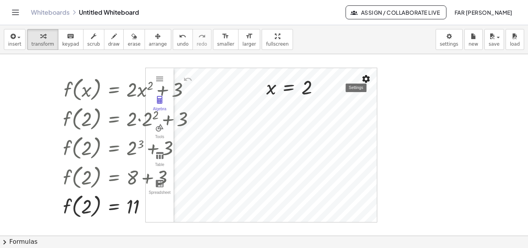
click at [364, 80] on div "Graphing Calculator" at bounding box center [275, 145] width 203 height 154
click at [374, 79] on div "Graphing Calculator" at bounding box center [275, 145] width 203 height 154
drag, startPoint x: 162, startPoint y: 72, endPoint x: 166, endPoint y: 71, distance: 4.0
click at [170, 71] on div "Algebra Tools Table Spreadsheet" at bounding box center [160, 145] width 28 height 154
drag, startPoint x: 157, startPoint y: 68, endPoint x: 177, endPoint y: 64, distance: 20.8
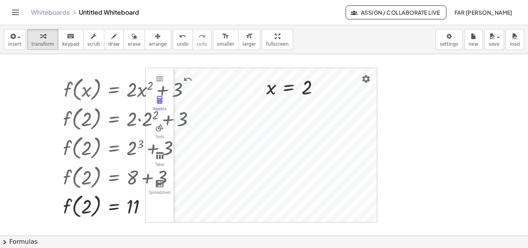
click at [180, 64] on div "f ( , x ) = + · 2 · x 2 + 3 f ( , 2 ) = + · 2 · 2 2 + 3 f ( , 2 ) = + 2 3 + 3 f…" at bounding box center [264, 235] width 528 height 363
drag, startPoint x: 237, startPoint y: 67, endPoint x: 213, endPoint y: 64, distance: 24.6
click at [246, 66] on div at bounding box center [264, 235] width 528 height 363
click at [101, 97] on div at bounding box center [132, 88] width 146 height 29
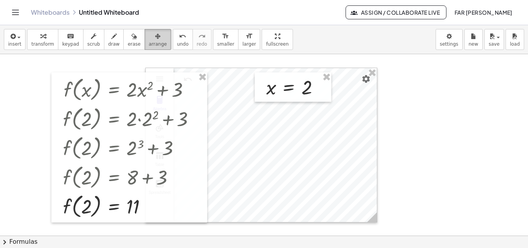
click at [149, 42] on span "arrange" at bounding box center [158, 43] width 18 height 5
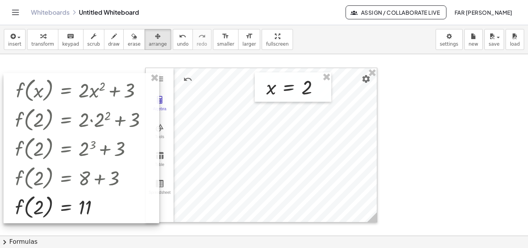
drag, startPoint x: 146, startPoint y: 92, endPoint x: 98, endPoint y: 92, distance: 48.0
click at [98, 92] on div at bounding box center [81, 148] width 156 height 150
drag, startPoint x: 153, startPoint y: 40, endPoint x: 181, endPoint y: 56, distance: 32.2
click at [154, 40] on button "arrange" at bounding box center [158, 39] width 27 height 21
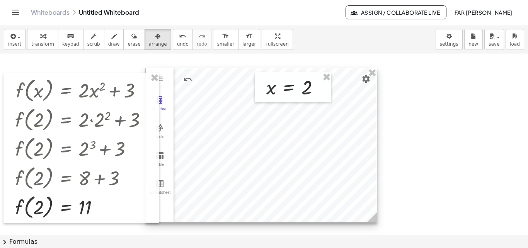
click at [224, 75] on div at bounding box center [261, 145] width 231 height 154
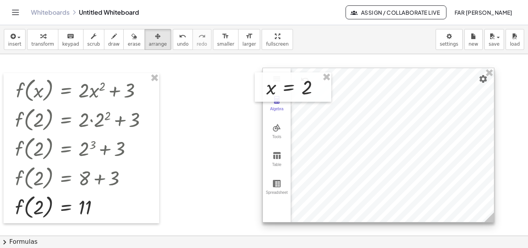
drag, startPoint x: 227, startPoint y: 75, endPoint x: 335, endPoint y: 76, distance: 108.7
click at [336, 76] on div at bounding box center [378, 145] width 231 height 154
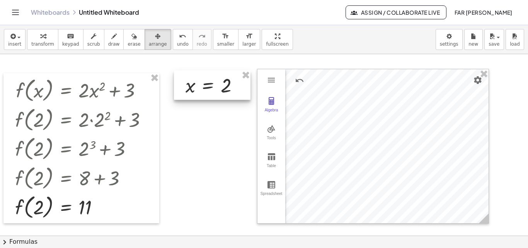
drag, startPoint x: 313, startPoint y: 78, endPoint x: 232, endPoint y: 76, distance: 80.9
click at [232, 76] on div at bounding box center [212, 84] width 77 height 29
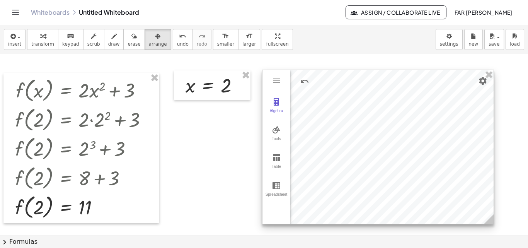
click at [357, 143] on div at bounding box center [378, 147] width 231 height 154
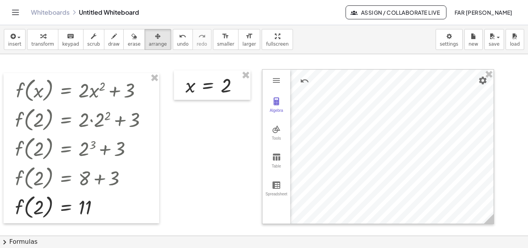
click at [159, 60] on div at bounding box center [264, 235] width 528 height 363
click at [120, 58] on div at bounding box center [264, 235] width 528 height 363
click at [145, 41] on button "arrange" at bounding box center [158, 39] width 27 height 21
click at [161, 63] on div at bounding box center [264, 235] width 528 height 363
click at [198, 157] on div at bounding box center [264, 235] width 528 height 363
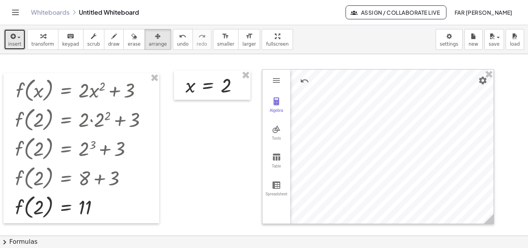
click at [13, 41] on button "insert" at bounding box center [15, 39] width 22 height 21
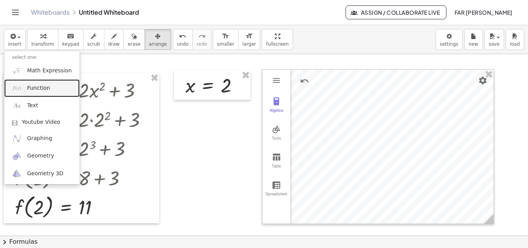
click at [36, 85] on span "Function" at bounding box center [38, 88] width 23 height 8
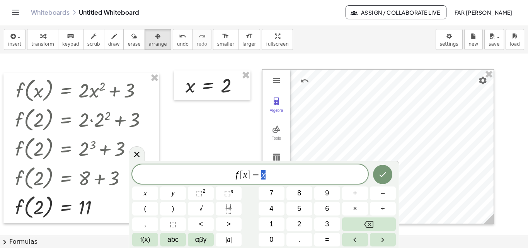
click at [122, 60] on div at bounding box center [264, 235] width 528 height 363
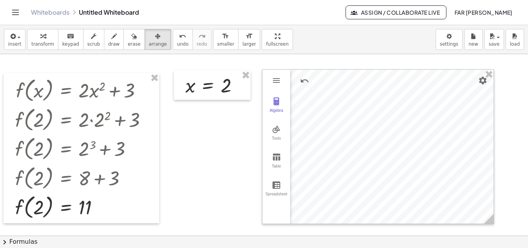
click at [167, 67] on div at bounding box center [264, 235] width 528 height 363
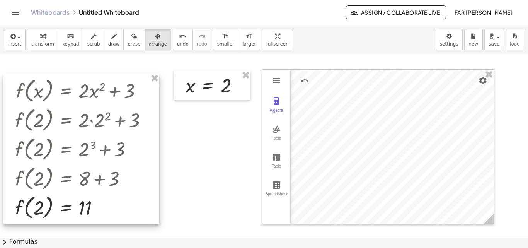
click at [95, 95] on div at bounding box center [81, 148] width 156 height 150
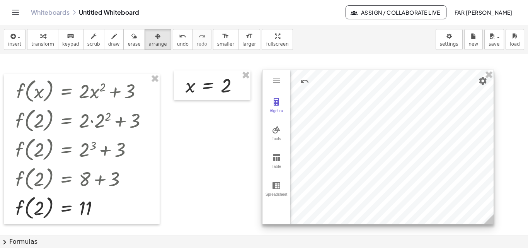
click at [301, 106] on div at bounding box center [378, 147] width 231 height 154
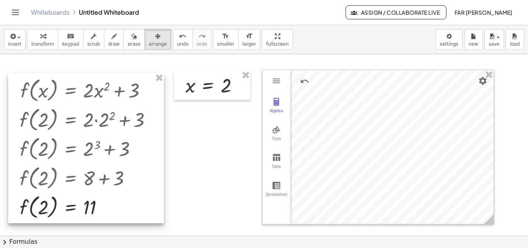
click at [125, 94] on div at bounding box center [86, 148] width 156 height 150
drag, startPoint x: 162, startPoint y: 137, endPoint x: 168, endPoint y: 136, distance: 5.8
click at [163, 137] on div at bounding box center [86, 148] width 156 height 150
drag, startPoint x: 177, startPoint y: 133, endPoint x: 170, endPoint y: 125, distance: 11.2
click at [170, 125] on div at bounding box center [264, 235] width 528 height 363
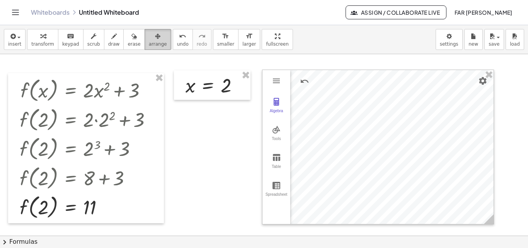
click at [155, 38] on icon "button" at bounding box center [157, 36] width 5 height 9
click at [155, 37] on icon "button" at bounding box center [157, 36] width 5 height 9
click at [238, 137] on div at bounding box center [264, 235] width 528 height 363
click at [240, 136] on div at bounding box center [264, 235] width 528 height 363
click at [234, 145] on div at bounding box center [264, 235] width 528 height 363
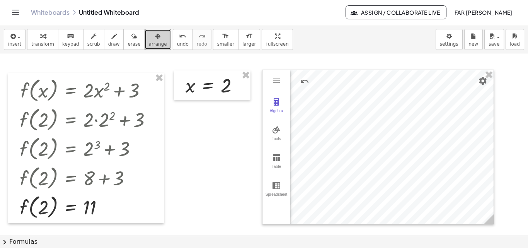
click at [234, 145] on div at bounding box center [264, 235] width 528 height 363
click at [150, 41] on span "arrange" at bounding box center [158, 43] width 18 height 5
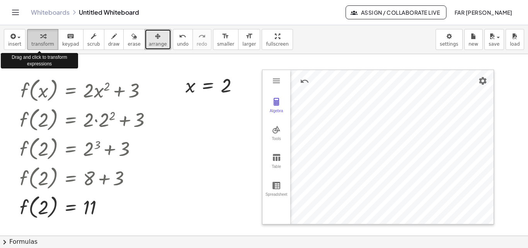
click at [41, 38] on icon "button" at bounding box center [42, 36] width 5 height 9
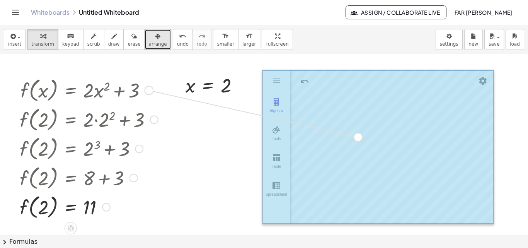
drag, startPoint x: 151, startPoint y: 92, endPoint x: 362, endPoint y: 140, distance: 216.7
